Goal: Check status: Check status

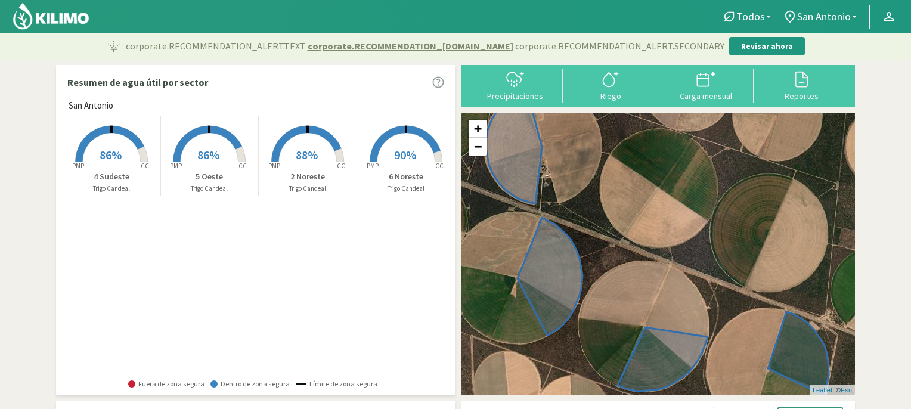
click at [398, 146] on rect at bounding box center [405, 163] width 95 height 95
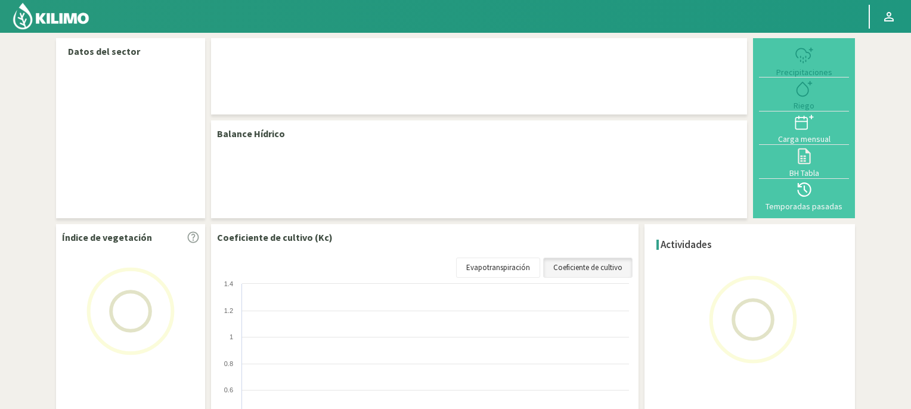
select select "3: Object"
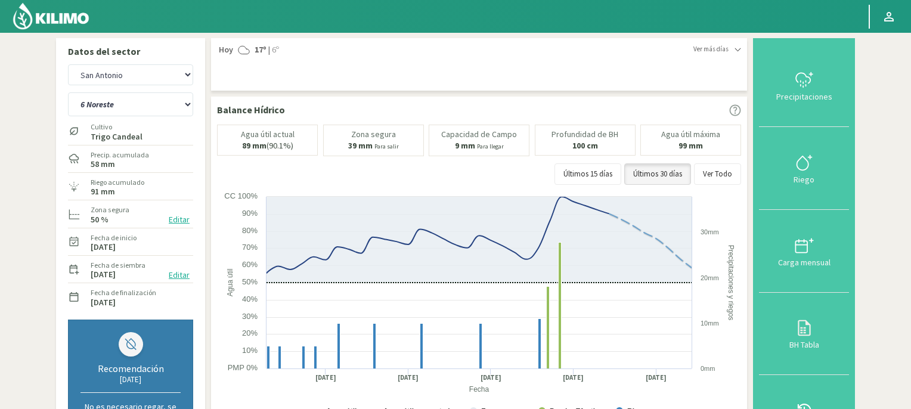
click at [55, 12] on img at bounding box center [51, 16] width 78 height 29
